Goal: Navigation & Orientation: Understand site structure

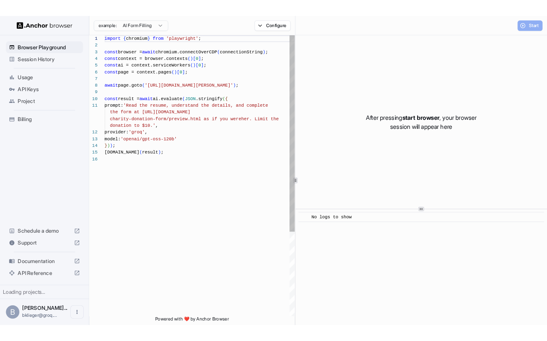
scroll to position [74, 0]
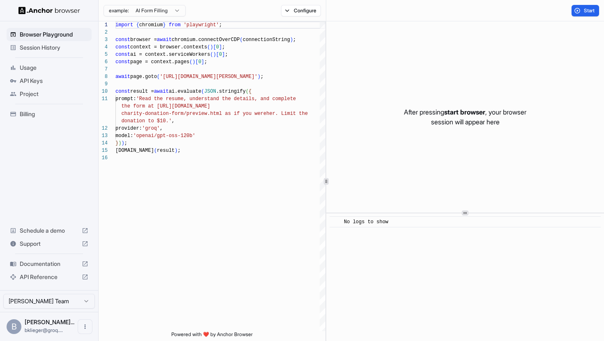
click at [46, 65] on span "Usage" at bounding box center [54, 68] width 69 height 8
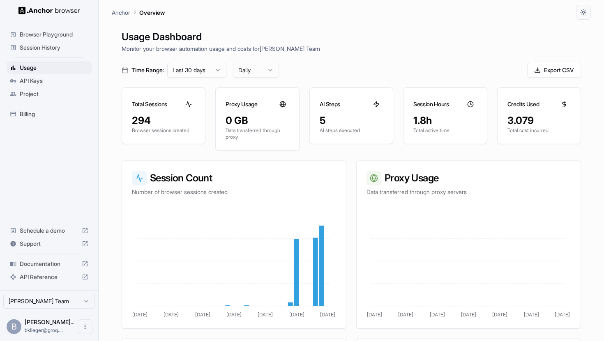
click at [42, 80] on span "API Keys" at bounding box center [54, 81] width 69 height 8
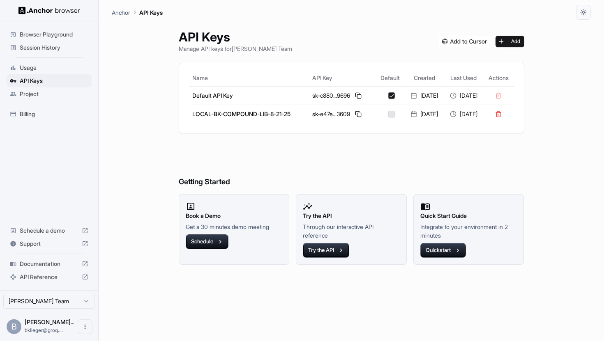
click at [40, 92] on span "Project" at bounding box center [54, 94] width 69 height 8
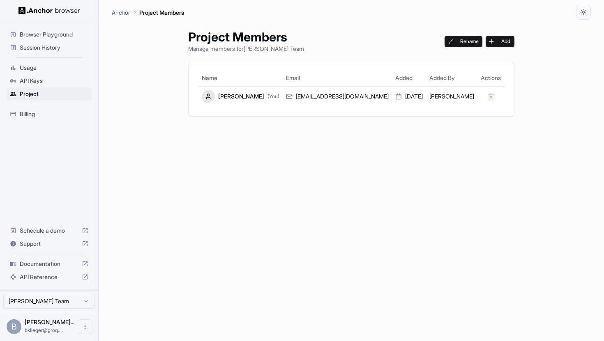
click at [48, 264] on span "Documentation" at bounding box center [49, 264] width 59 height 8
